Goal: Navigation & Orientation: Find specific page/section

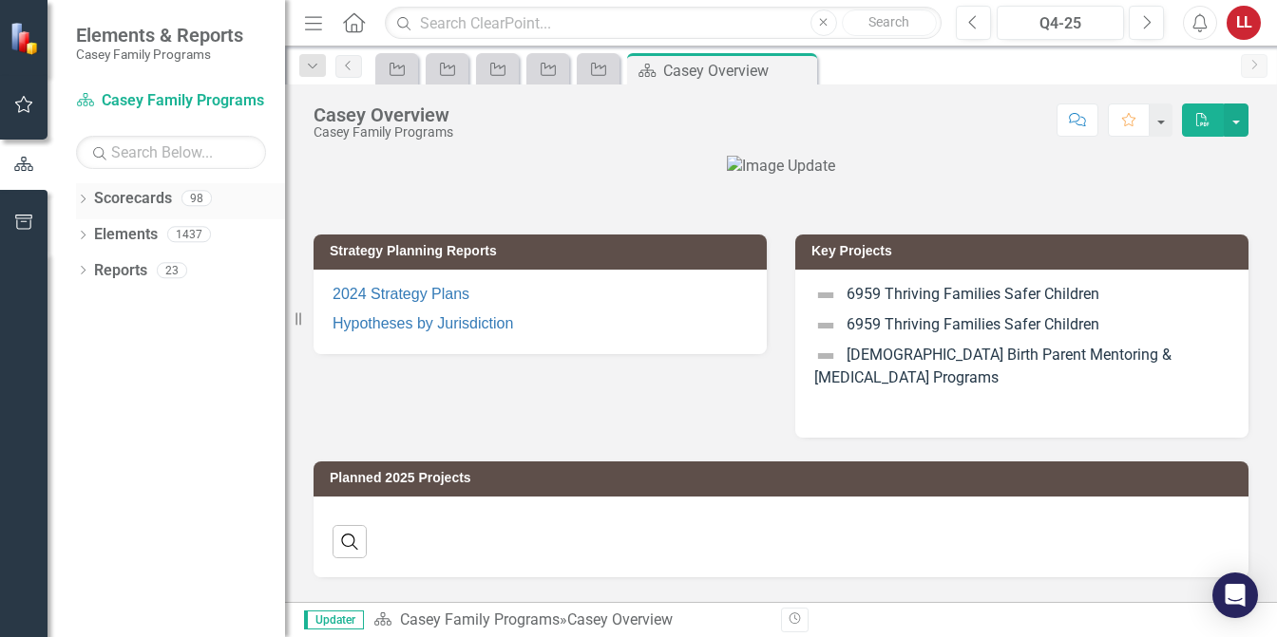
click at [84, 197] on icon "Dropdown" at bounding box center [82, 201] width 13 height 10
click at [92, 235] on icon "Dropdown" at bounding box center [93, 233] width 14 height 11
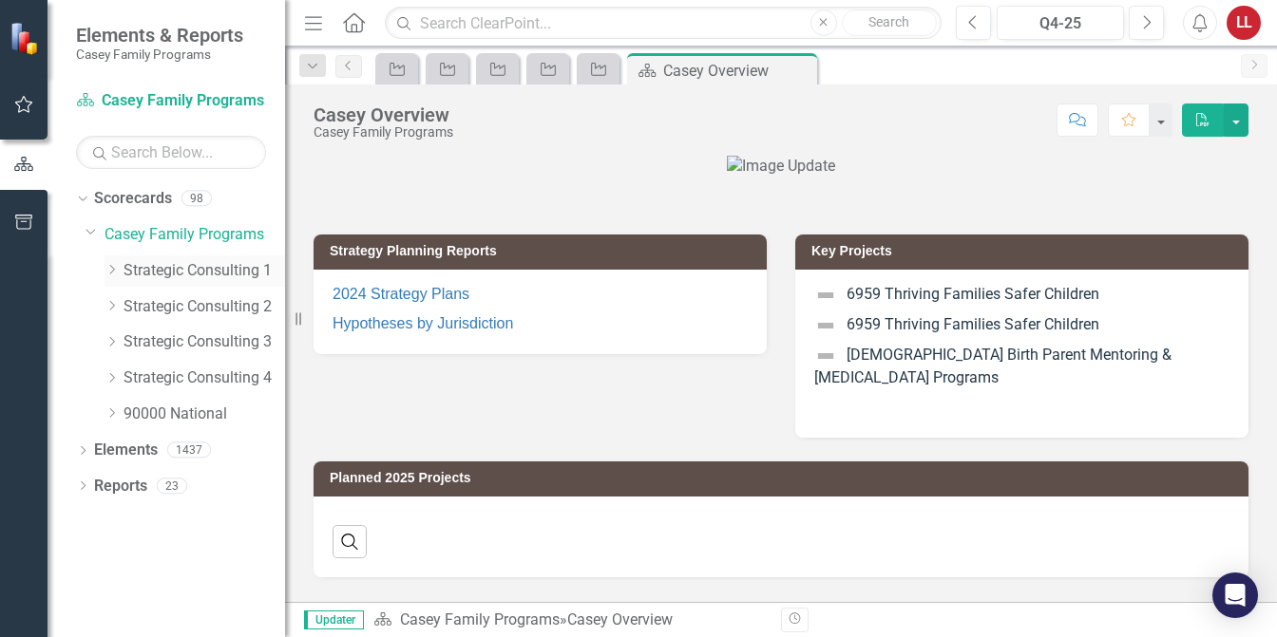
click at [118, 269] on icon "Dropdown" at bounding box center [112, 269] width 14 height 11
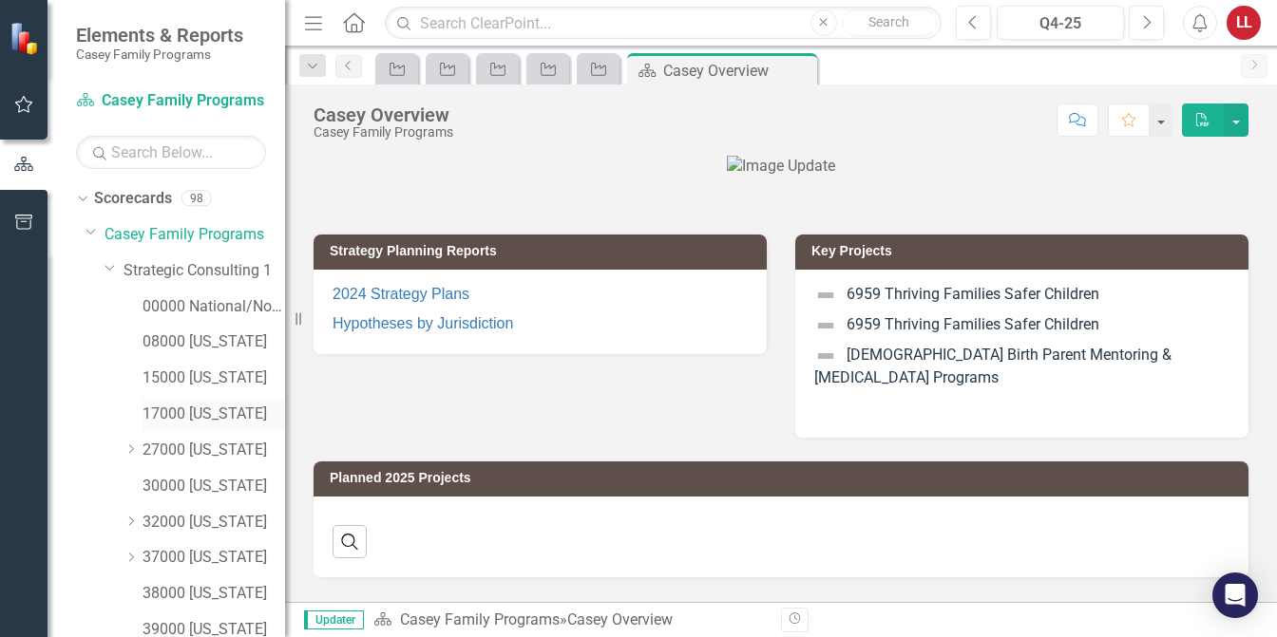
click at [180, 415] on link "17000 [US_STATE]" at bounding box center [214, 415] width 143 height 22
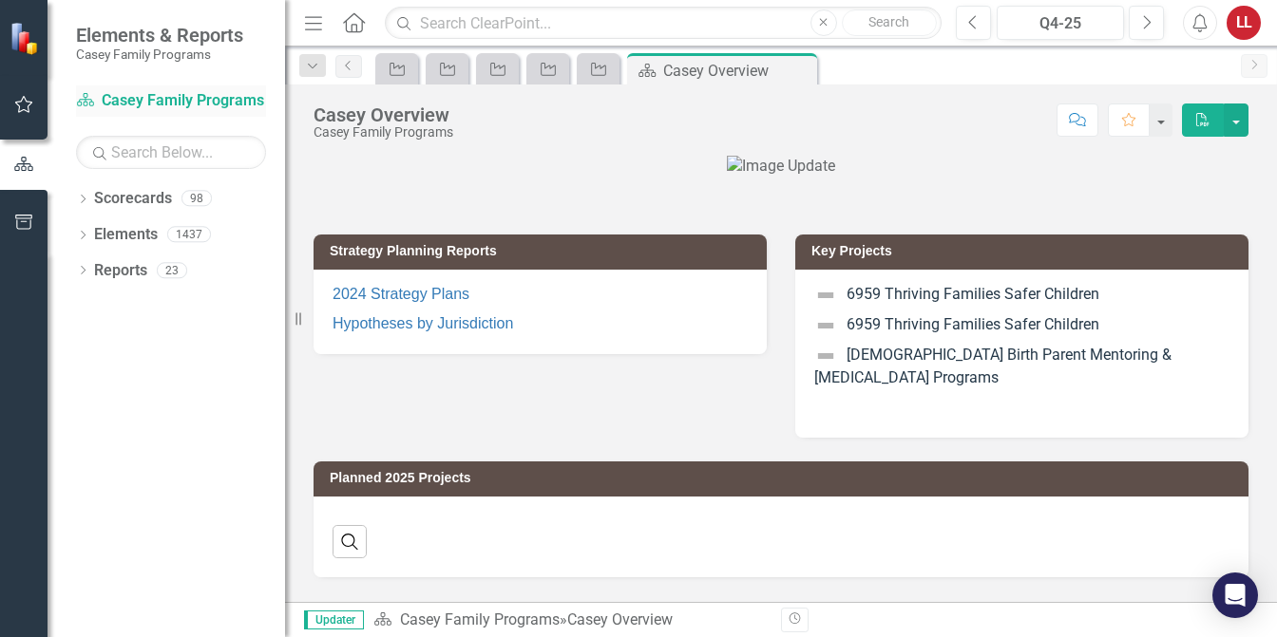
click at [156, 100] on link "Scorecard [PERSON_NAME] Family Programs" at bounding box center [171, 101] width 190 height 22
click at [86, 234] on icon "Dropdown" at bounding box center [82, 237] width 13 height 10
click at [94, 265] on div "Dropdown" at bounding box center [92, 273] width 13 height 16
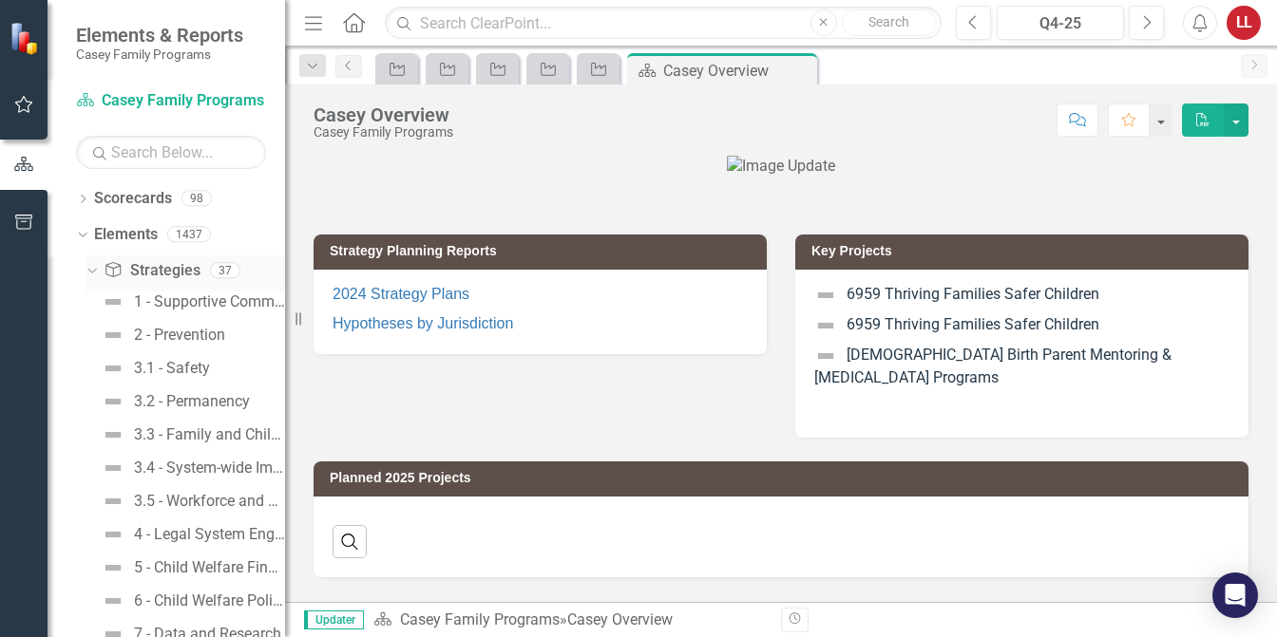
click at [91, 269] on icon "Dropdown" at bounding box center [90, 269] width 10 height 13
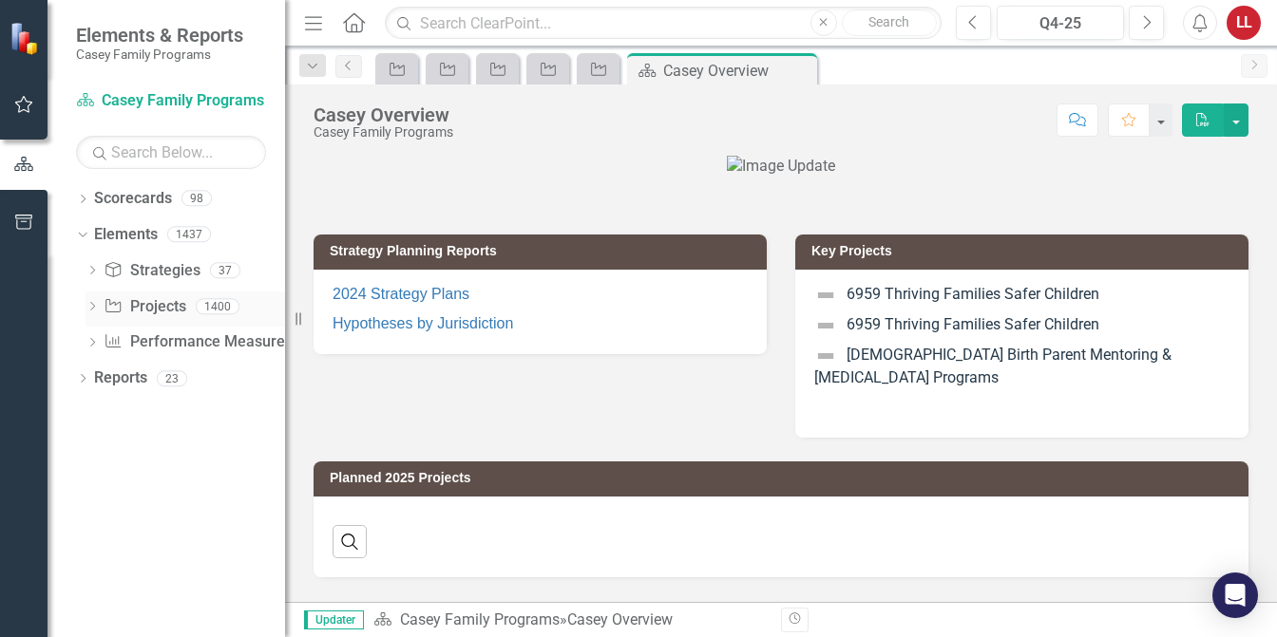
click at [91, 304] on icon "Dropdown" at bounding box center [92, 308] width 13 height 10
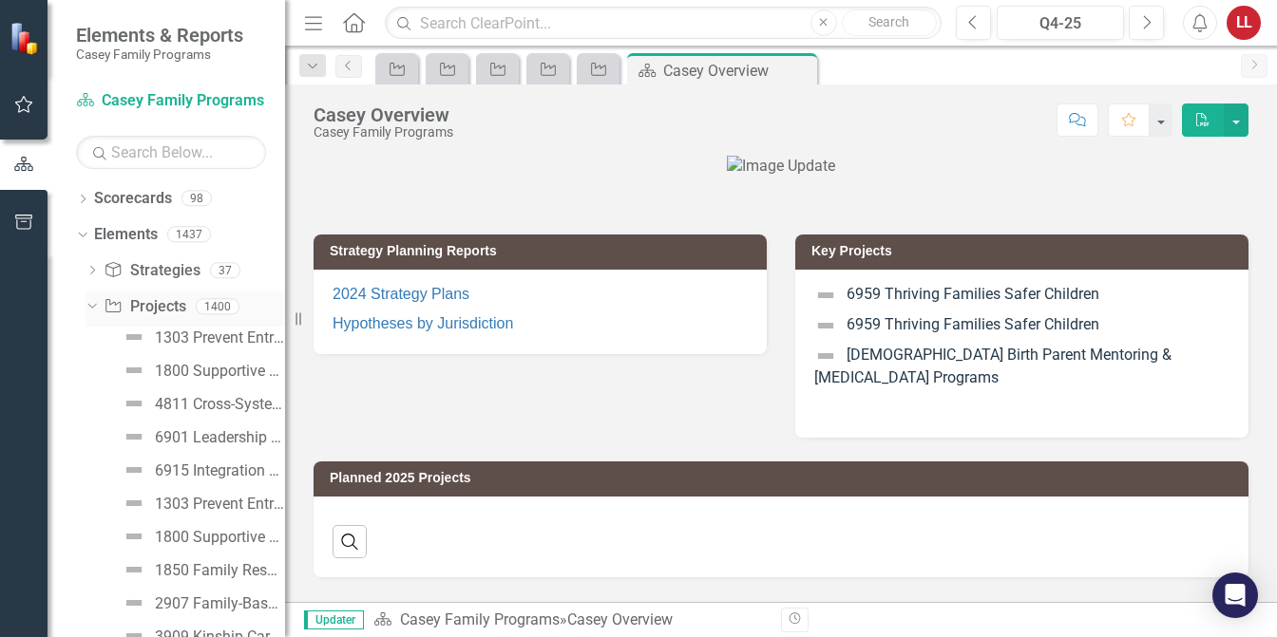
click at [94, 304] on icon "Dropdown" at bounding box center [90, 305] width 10 height 13
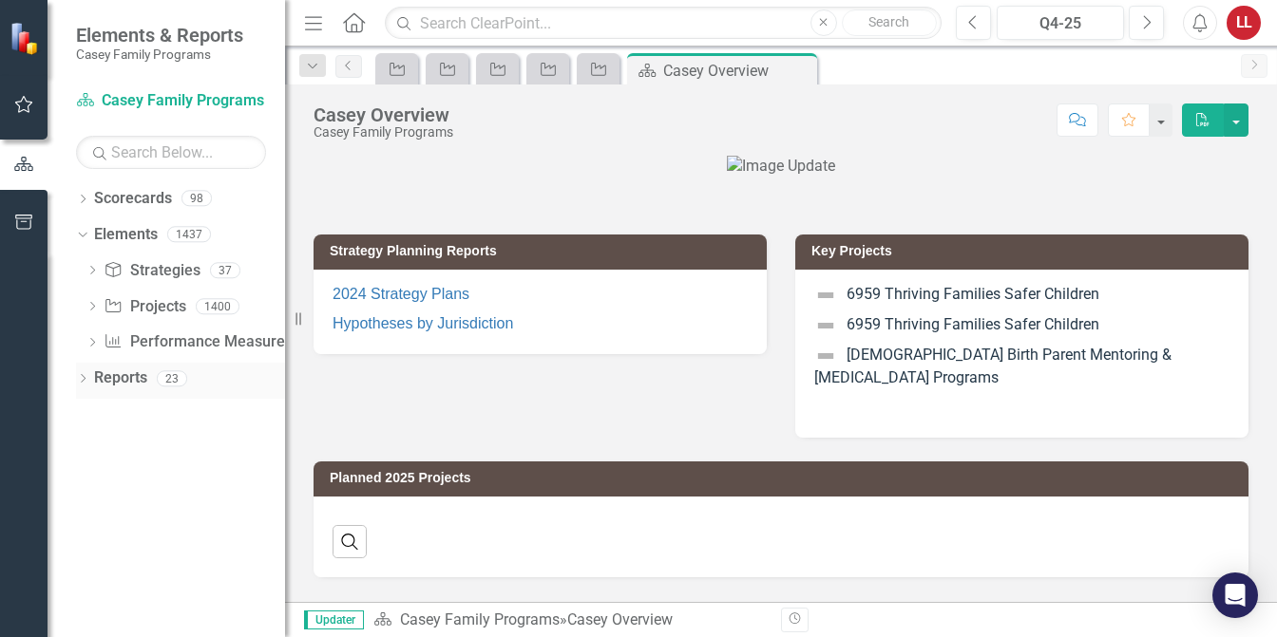
click at [84, 382] on icon "Dropdown" at bounding box center [82, 380] width 13 height 10
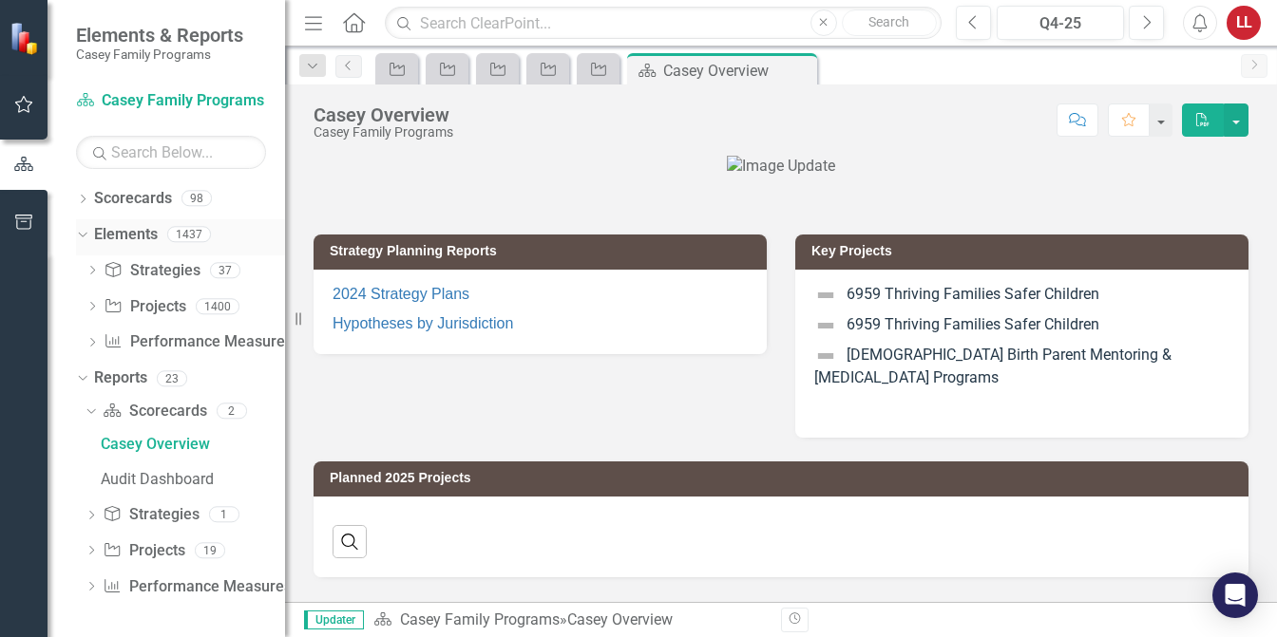
click at [80, 235] on icon "Dropdown" at bounding box center [80, 233] width 10 height 13
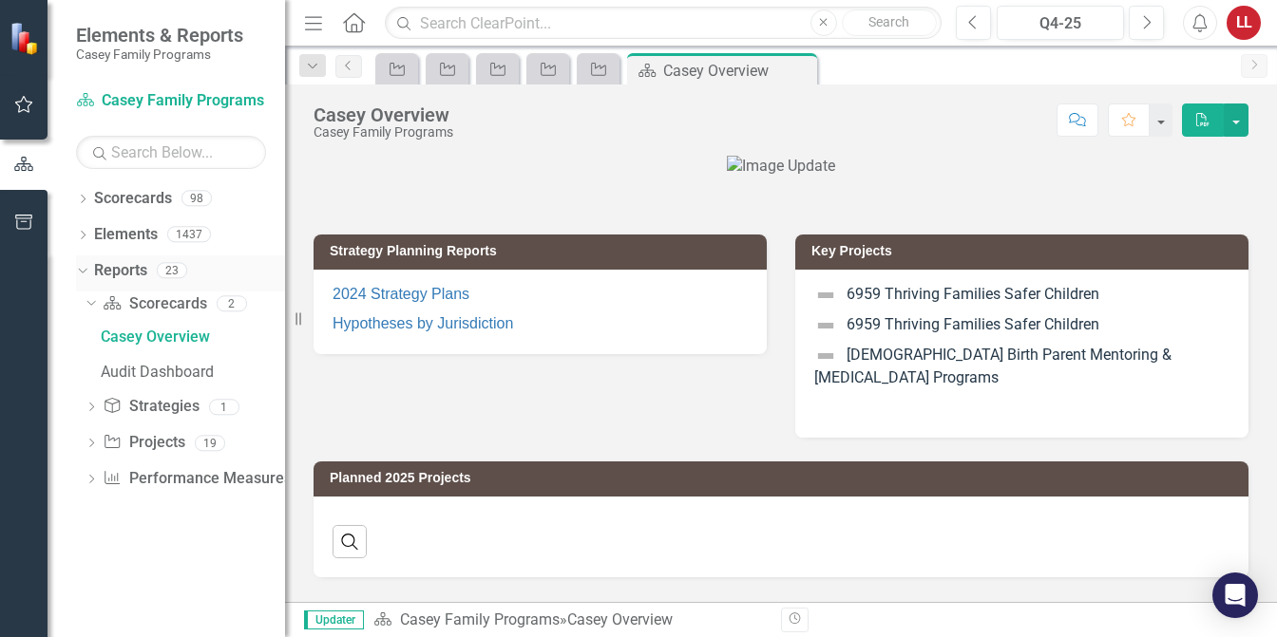
click at [76, 268] on icon "Dropdown" at bounding box center [80, 269] width 10 height 13
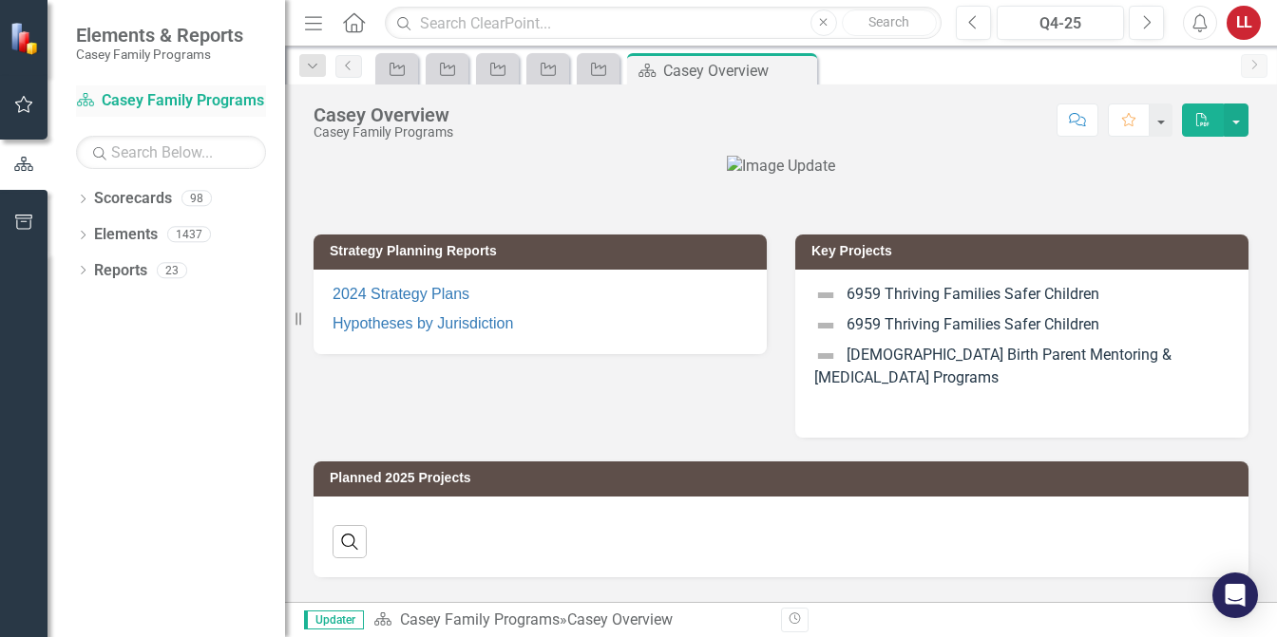
click at [182, 104] on link "Scorecard [PERSON_NAME] Family Programs" at bounding box center [171, 101] width 190 height 22
click at [346, 63] on icon "Previous" at bounding box center [348, 65] width 15 height 11
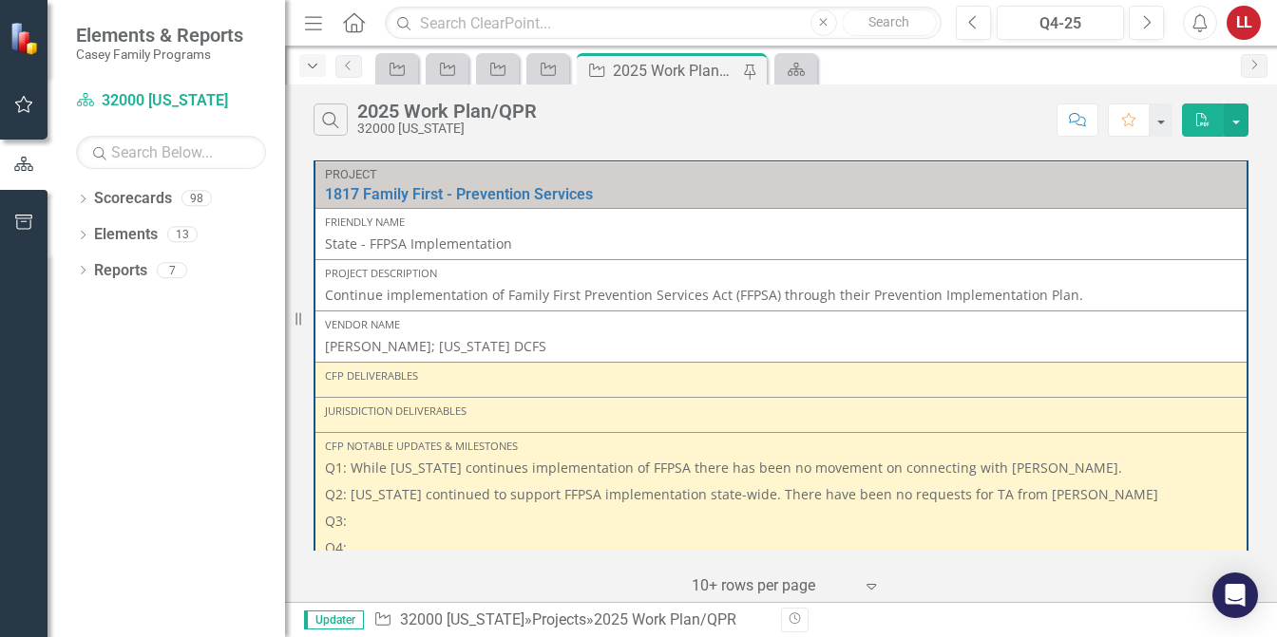
click at [309, 63] on icon "Dropdown" at bounding box center [312, 66] width 17 height 13
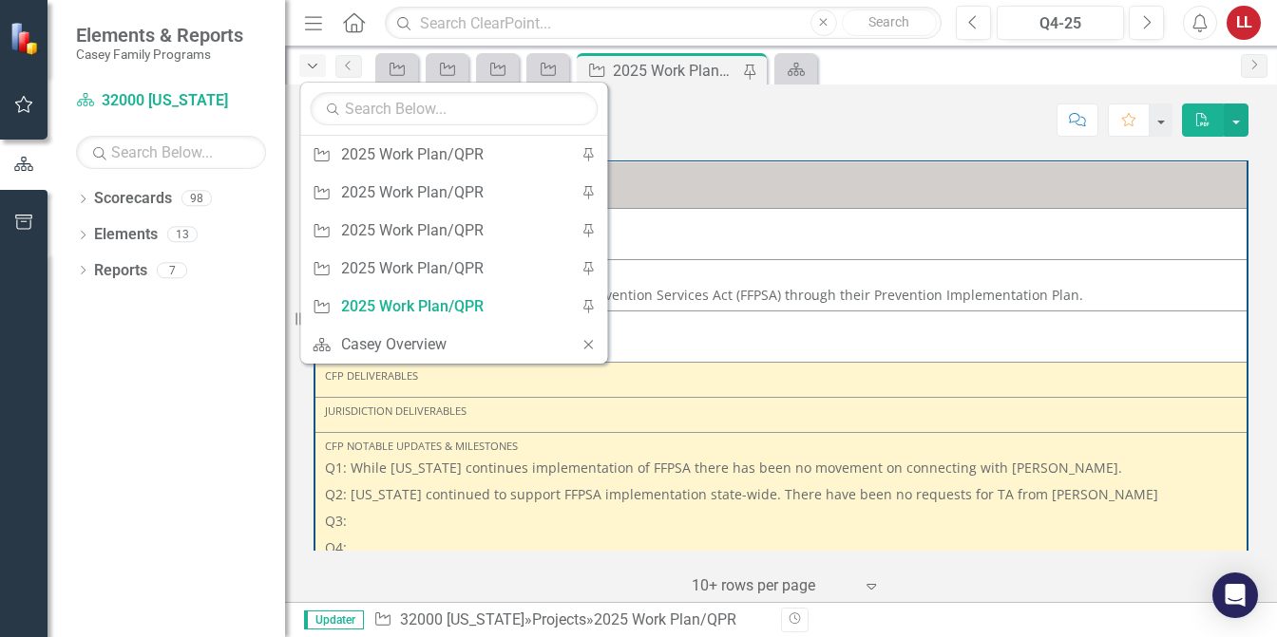
click at [312, 66] on icon "Dropdown" at bounding box center [312, 66] width 17 height 13
